Goal: Task Accomplishment & Management: Use online tool/utility

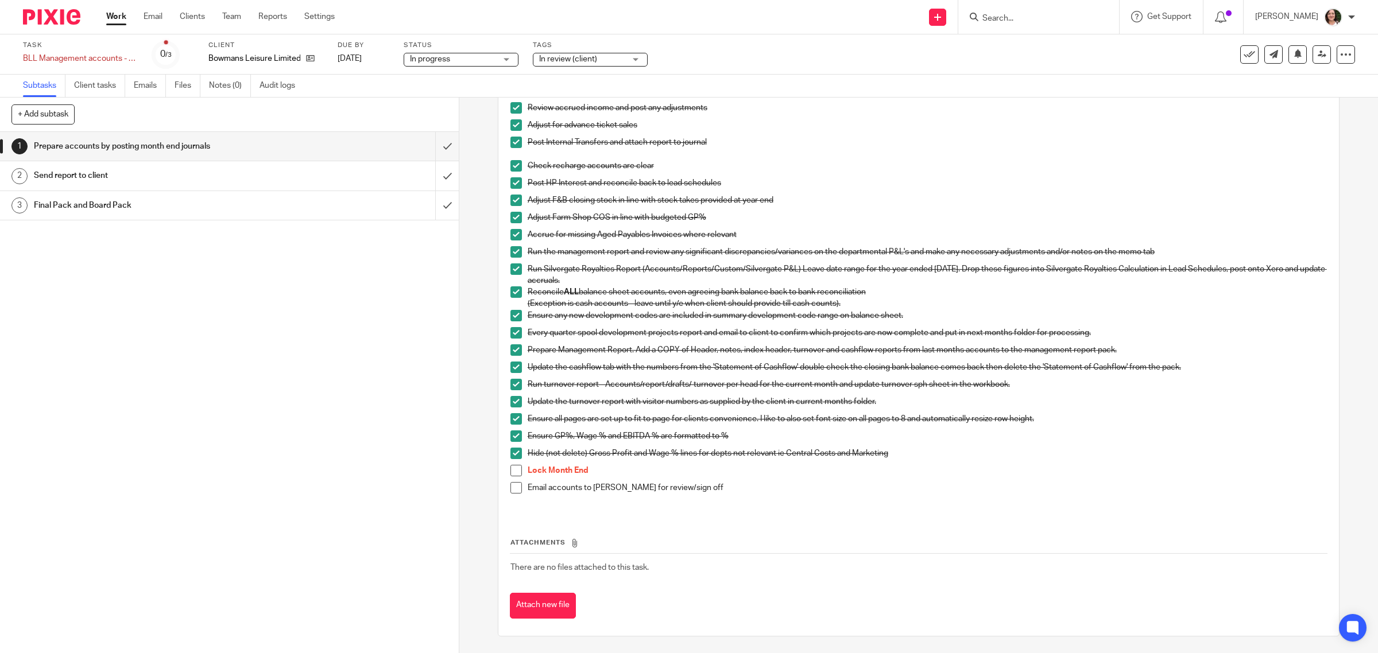
scroll to position [207, 0]
click at [511, 468] on span at bounding box center [515, 469] width 11 height 11
click at [514, 484] on span at bounding box center [515, 487] width 11 height 11
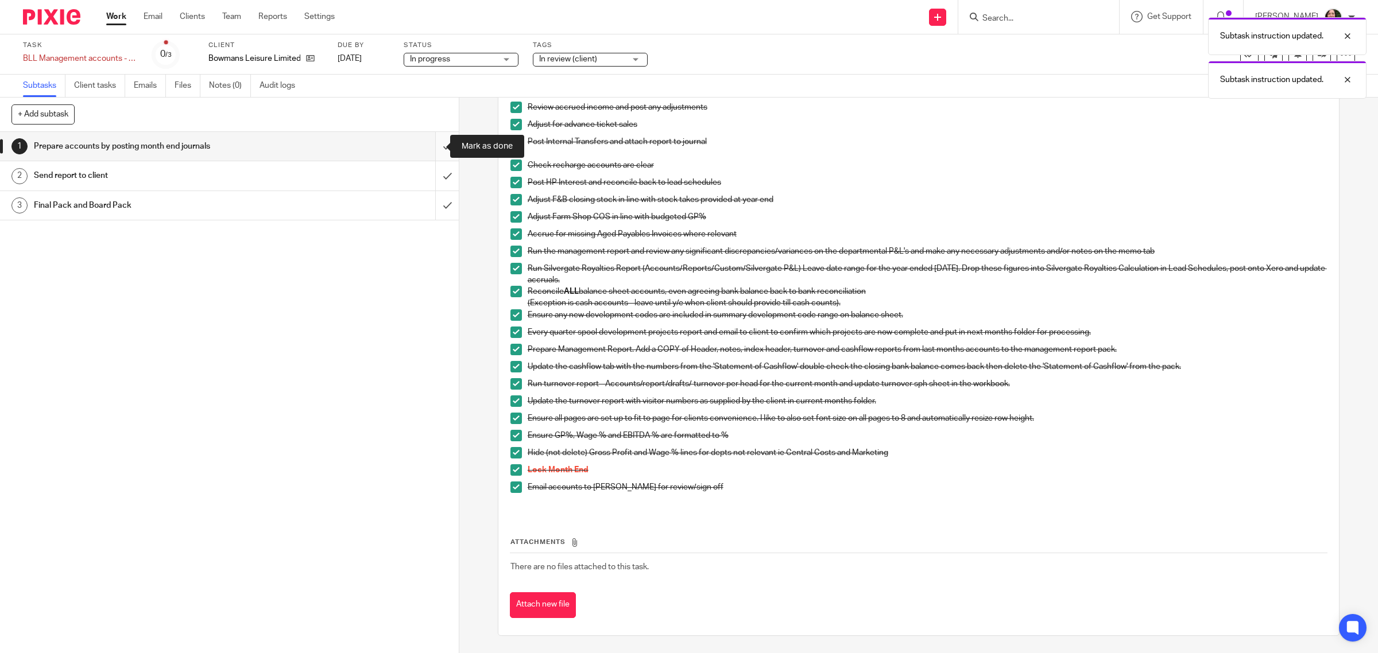
click at [429, 145] on input "submit" at bounding box center [229, 146] width 459 height 29
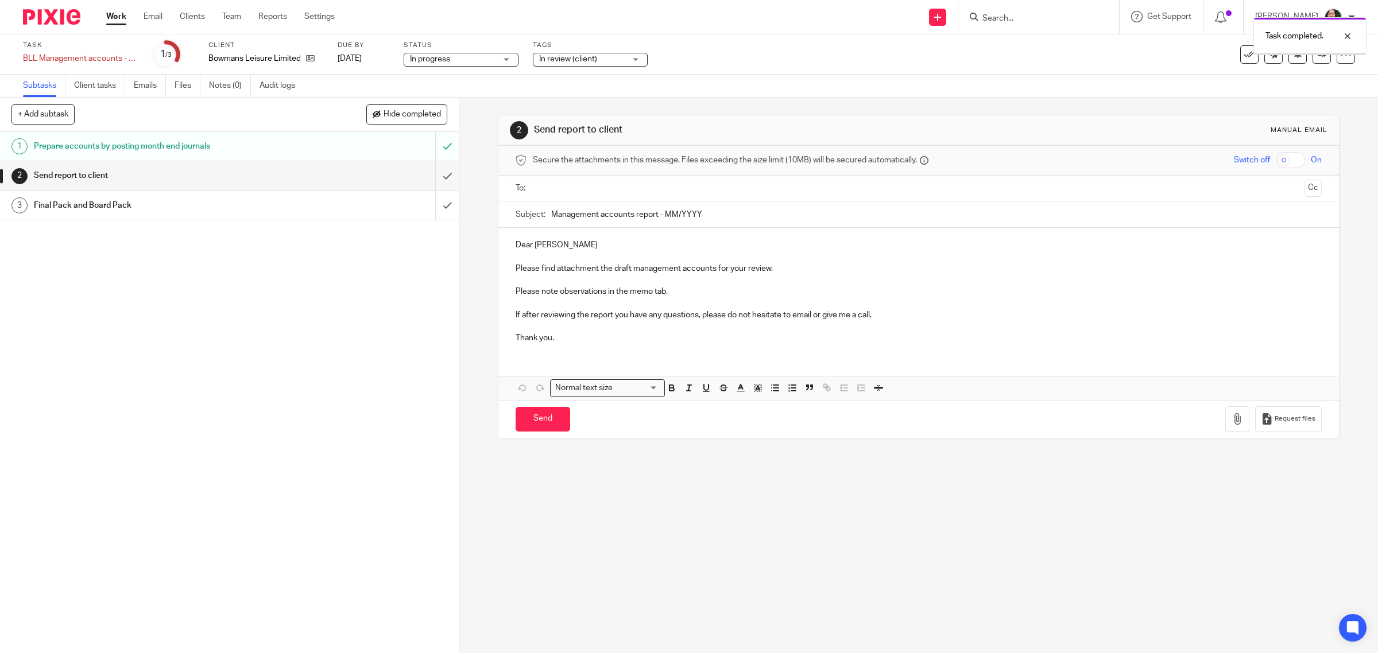
click at [432, 178] on input "submit" at bounding box center [229, 175] width 459 height 29
